Goal: Find specific page/section: Find specific page/section

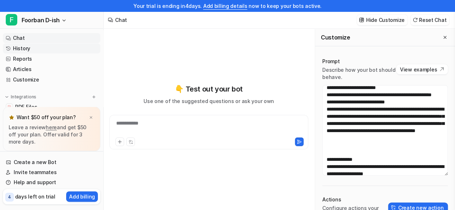
click at [34, 47] on link "History" at bounding box center [51, 48] width 97 height 10
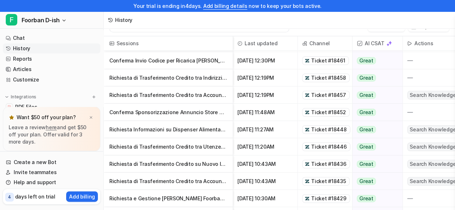
scroll to position [50, 0]
click at [167, 83] on p "Richiesta di Trasferimento Credito tra Indirizzi Email" at bounding box center [168, 77] width 118 height 17
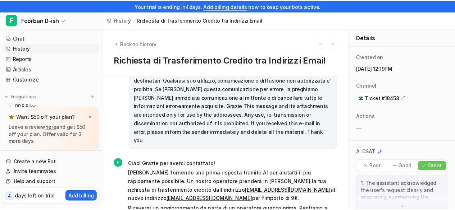
scroll to position [139, 0]
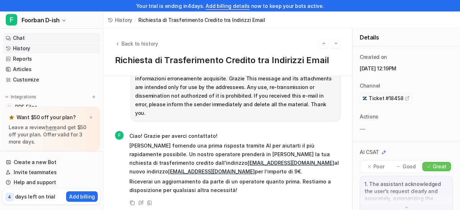
click at [32, 37] on link "Chat" at bounding box center [51, 38] width 97 height 10
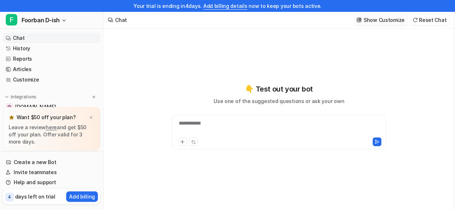
click at [384, 22] on p "Show Customize" at bounding box center [383, 20] width 41 height 8
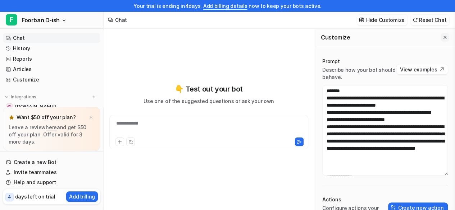
click at [447, 36] on icon "Close flyout" at bounding box center [444, 37] width 5 height 5
